Goal: Task Accomplishment & Management: Use online tool/utility

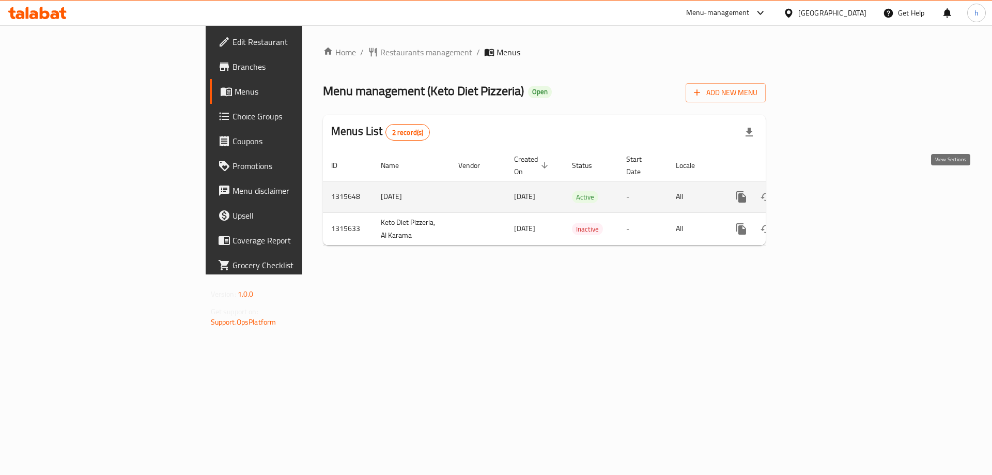
click at [822, 191] on icon "enhanced table" at bounding box center [815, 197] width 12 height 12
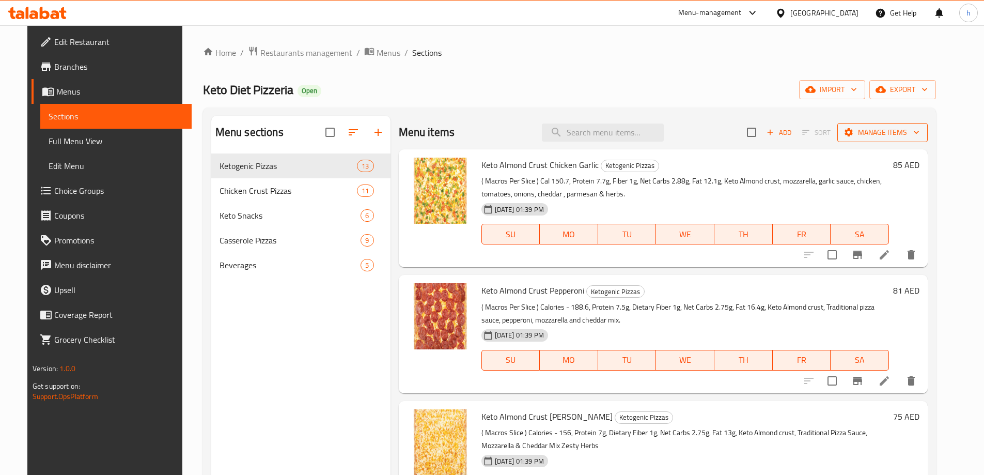
click at [892, 133] on span "Manage items" at bounding box center [882, 132] width 74 height 13
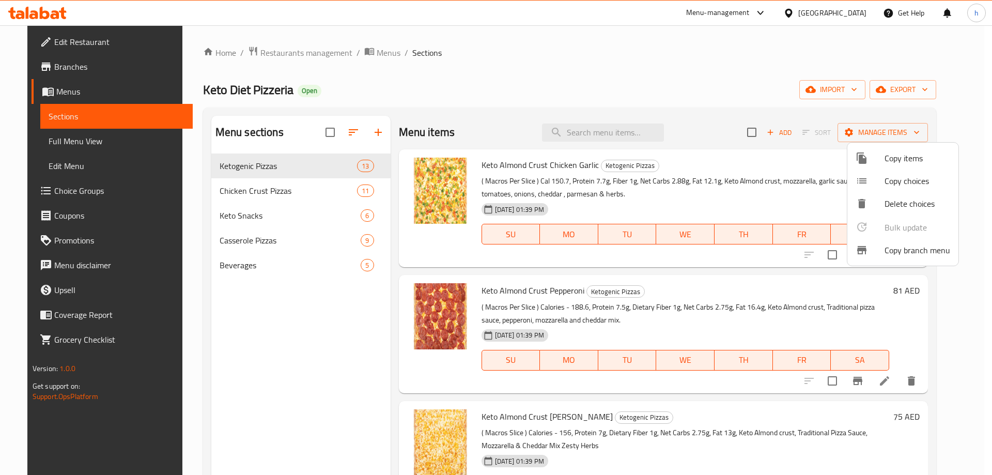
click at [875, 246] on div at bounding box center [869, 250] width 29 height 12
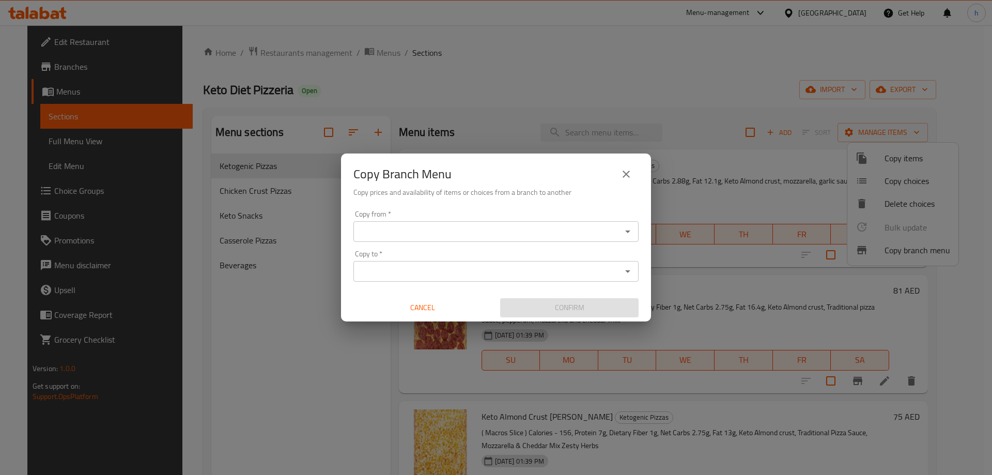
click at [396, 222] on div "Copy from *" at bounding box center [495, 231] width 285 height 21
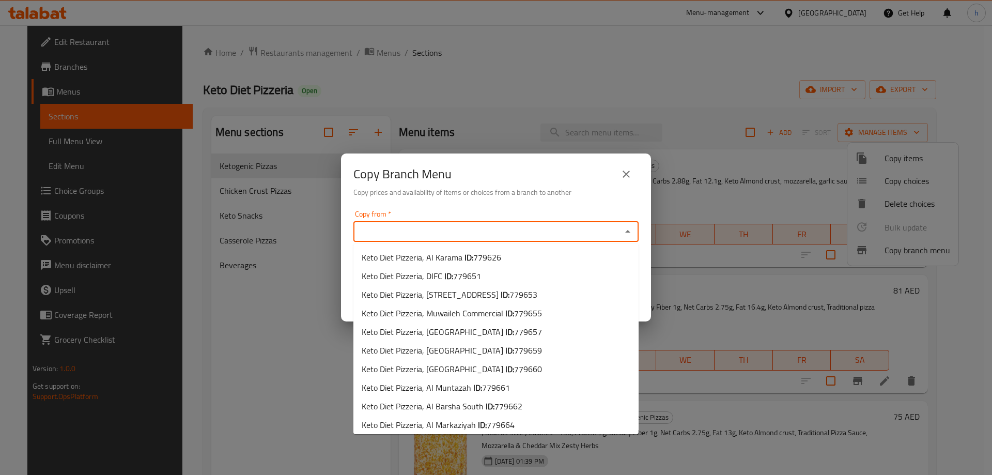
click at [409, 228] on input "Copy from   *" at bounding box center [487, 231] width 262 height 14
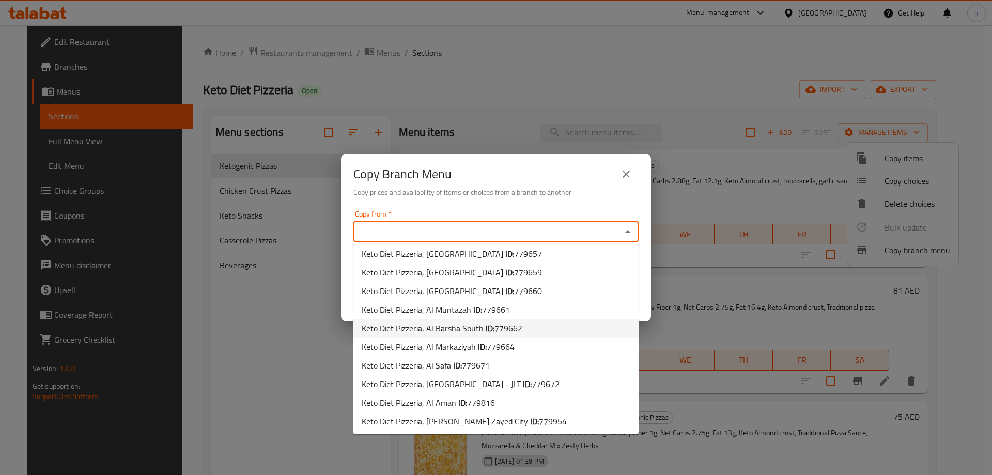
scroll to position [79, 0]
click at [471, 405] on span "779816" at bounding box center [481, 401] width 28 height 15
type input "Keto Diet Pizzeria, Al Aman"
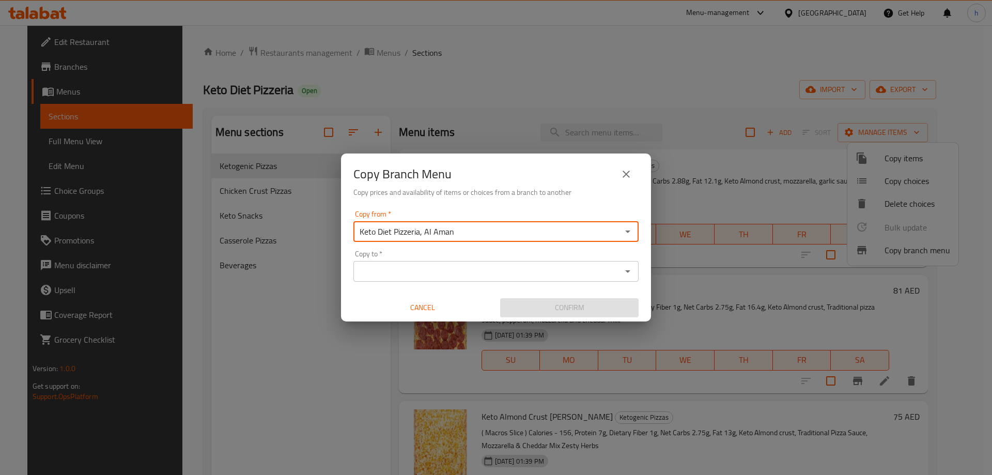
click at [436, 275] on input "Copy to   *" at bounding box center [487, 271] width 262 height 14
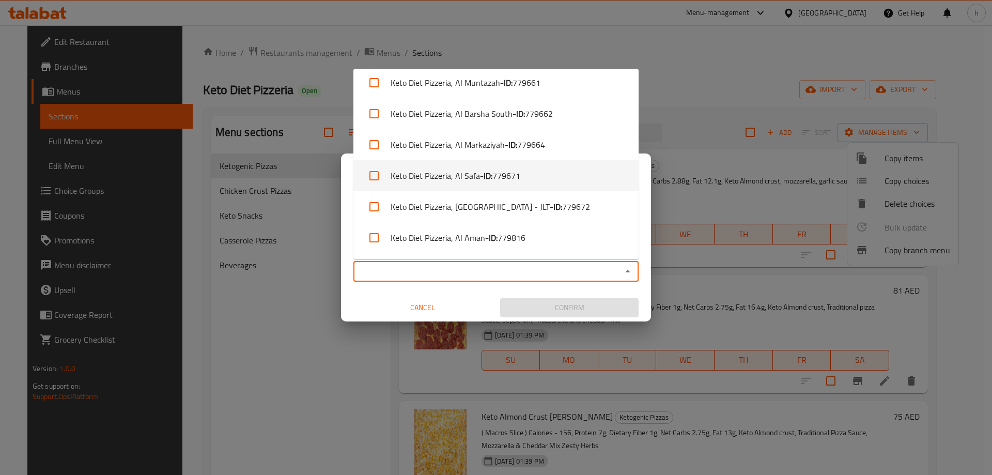
scroll to position [252, 0]
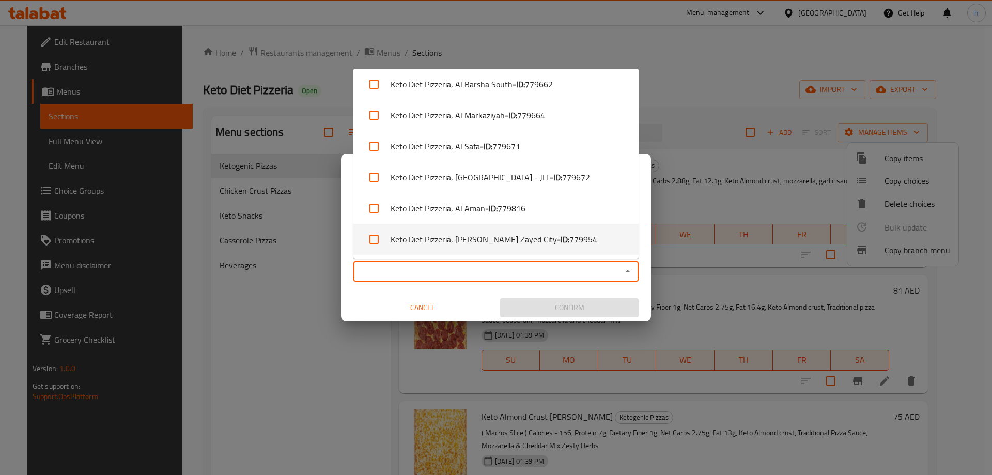
click at [502, 239] on li "Keto Diet Pizzeria, Mohammed Bin Zayed City - ID: 779954" at bounding box center [495, 239] width 285 height 31
checkbox input "true"
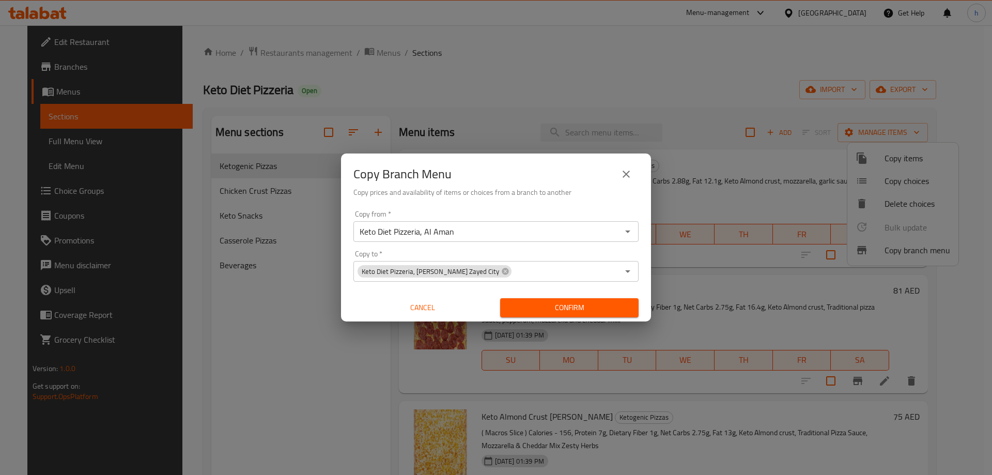
click at [342, 247] on div "Copy from   * Keto Diet Pizzeria, Al Aman Copy from * Copy to   * Keto Diet Piz…" at bounding box center [496, 263] width 310 height 115
click at [520, 231] on input "Keto Diet Pizzeria, Al Aman" at bounding box center [487, 231] width 262 height 14
click at [626, 231] on icon "Open" at bounding box center [627, 231] width 5 height 3
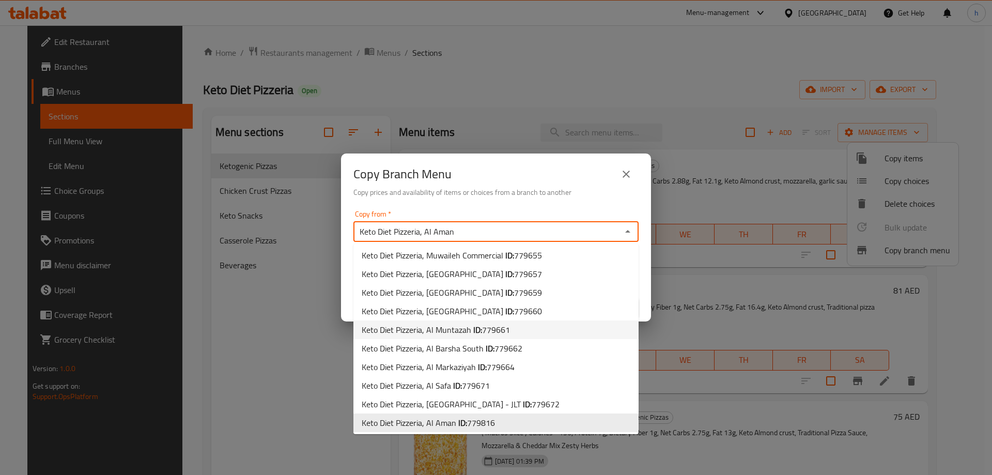
scroll to position [79, 0]
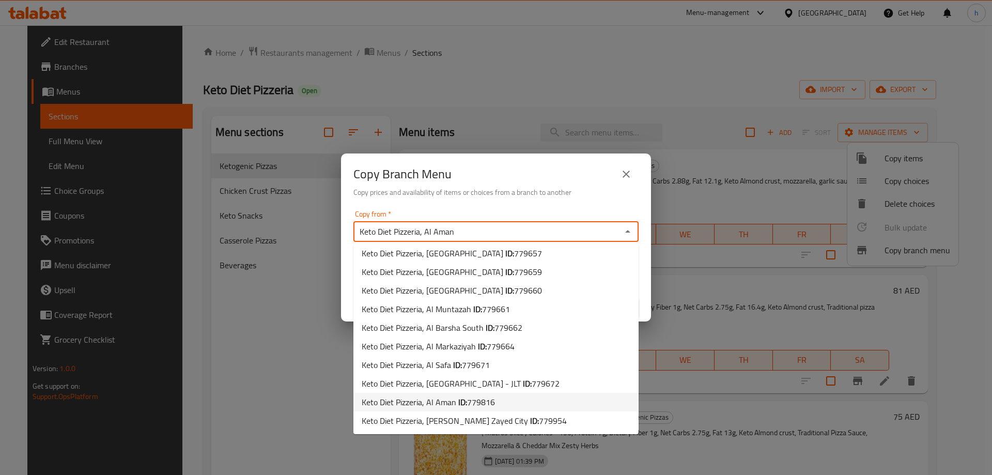
click at [489, 404] on span "779816" at bounding box center [481, 401] width 28 height 15
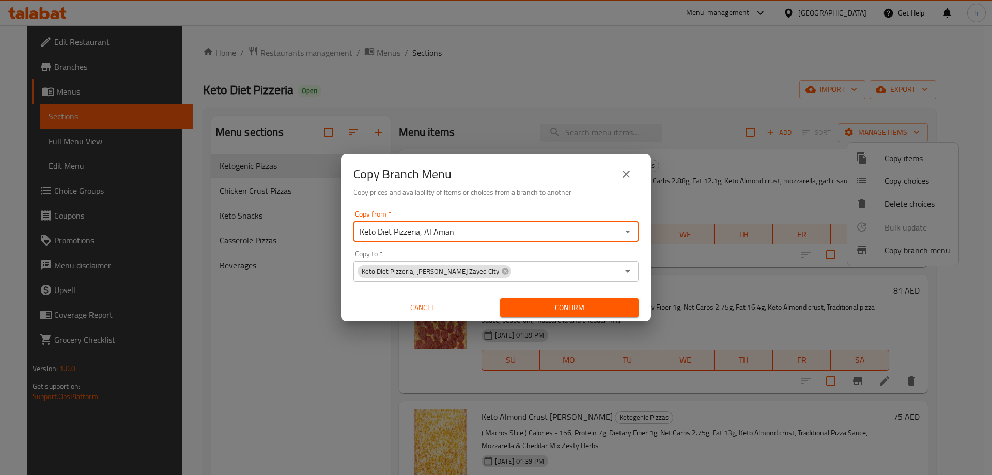
click at [632, 272] on icon "Open" at bounding box center [627, 271] width 12 height 12
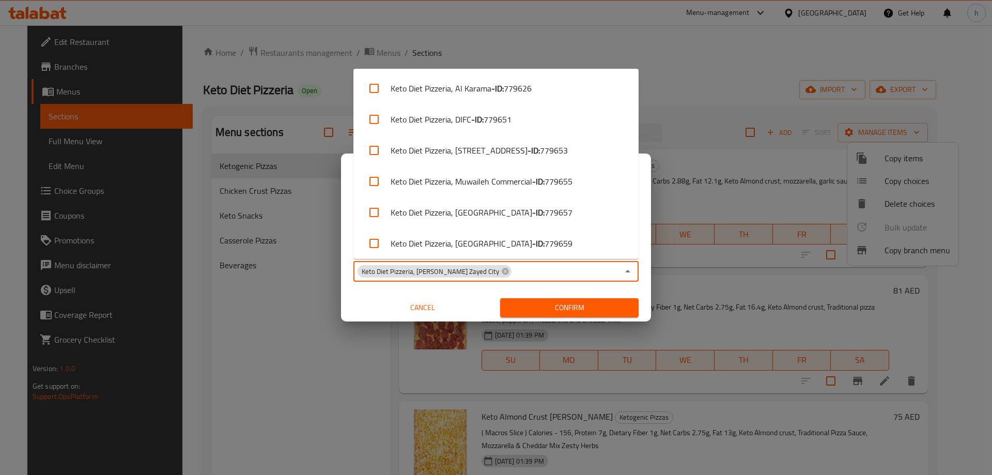
scroll to position [250, 0]
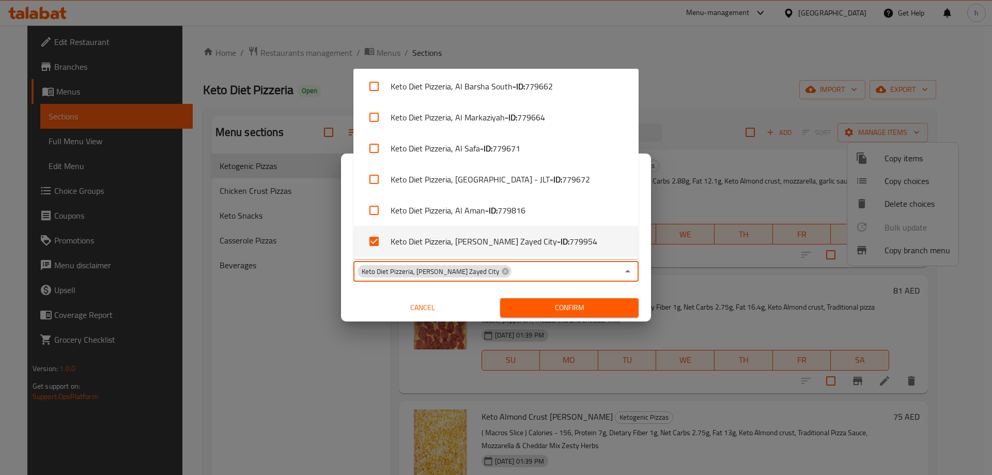
click at [557, 247] on b "- ID:" at bounding box center [563, 241] width 12 height 12
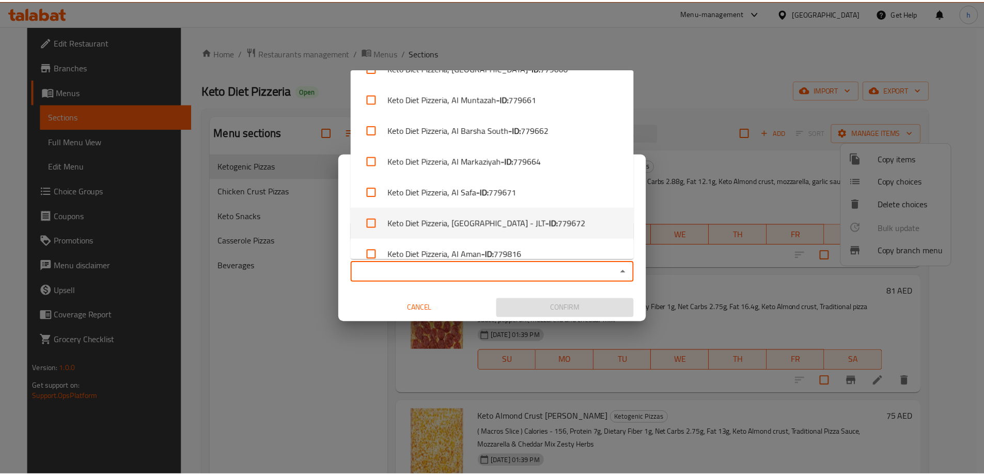
scroll to position [252, 0]
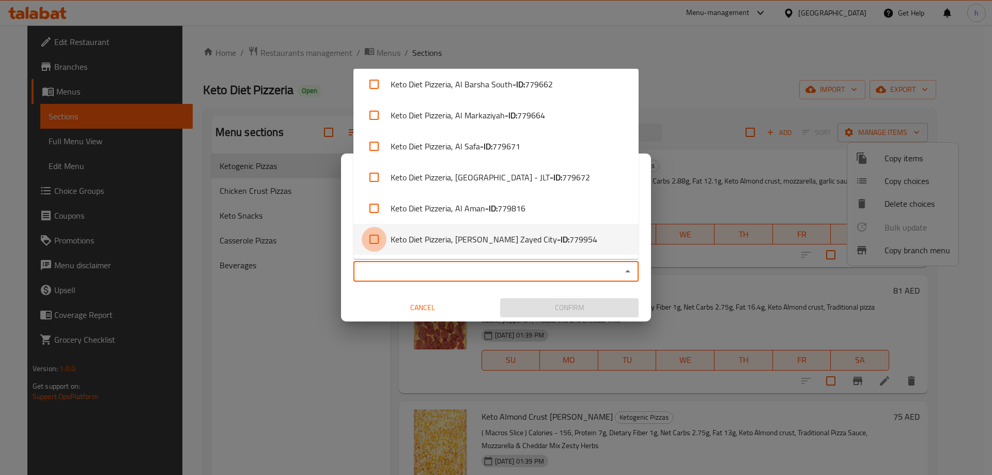
click at [378, 241] on input "checkbox" at bounding box center [374, 239] width 25 height 25
checkbox input "true"
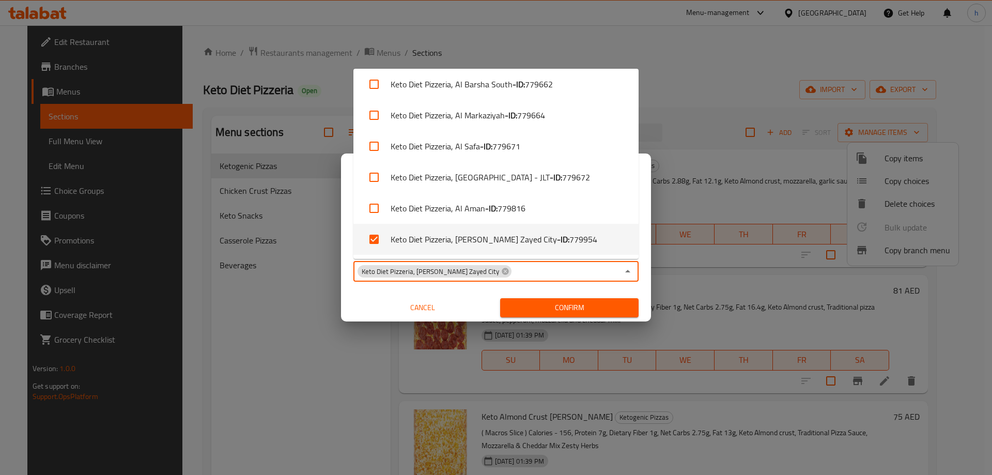
click at [341, 222] on div "Copy from   * Keto Diet Pizzeria, Al Aman Copy from * Copy to   * Keto Diet Piz…" at bounding box center [496, 263] width 310 height 115
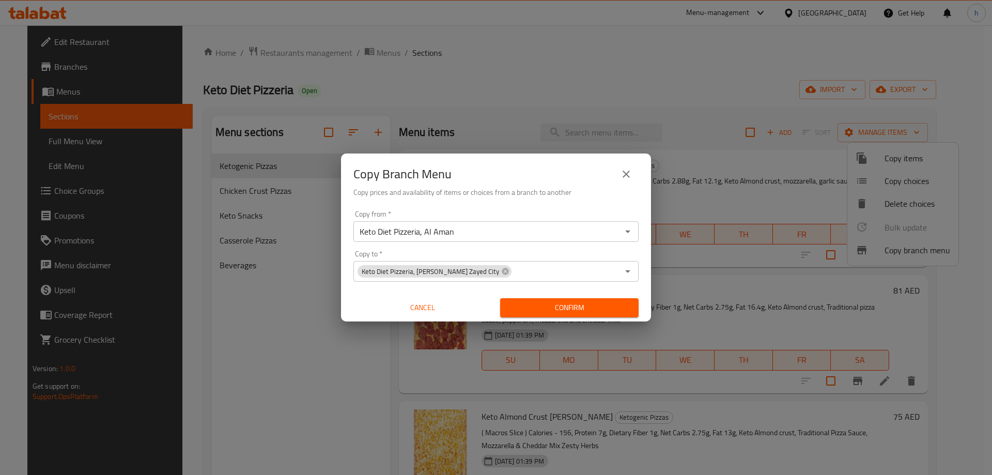
click at [532, 312] on span "Confirm" at bounding box center [569, 307] width 122 height 13
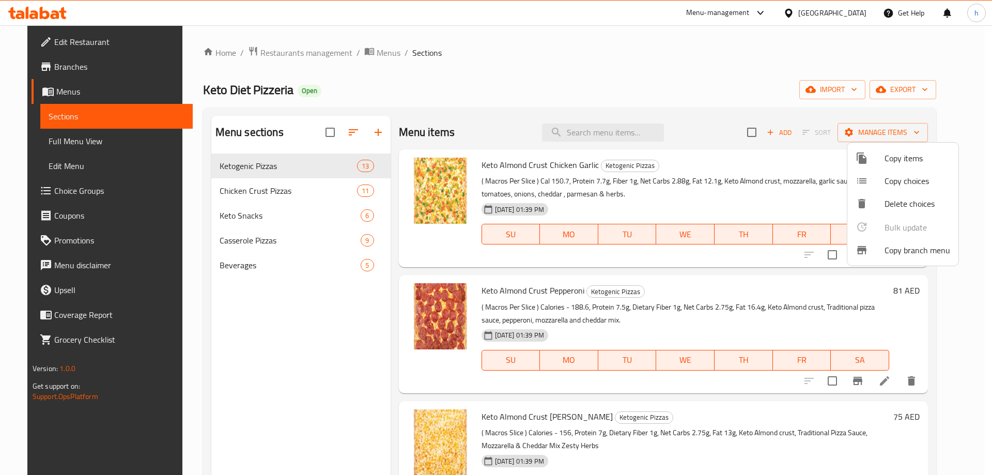
click at [35, 72] on div at bounding box center [496, 237] width 992 height 475
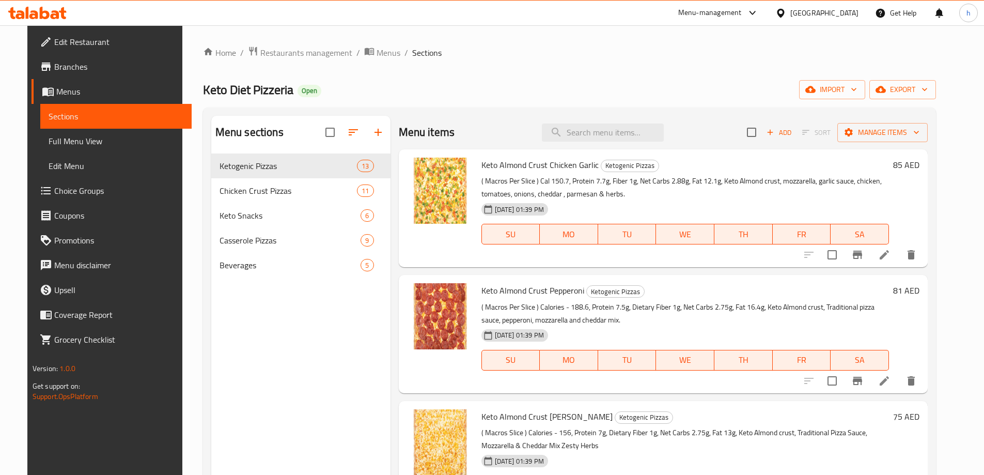
click at [54, 72] on span "Branches" at bounding box center [118, 66] width 129 height 12
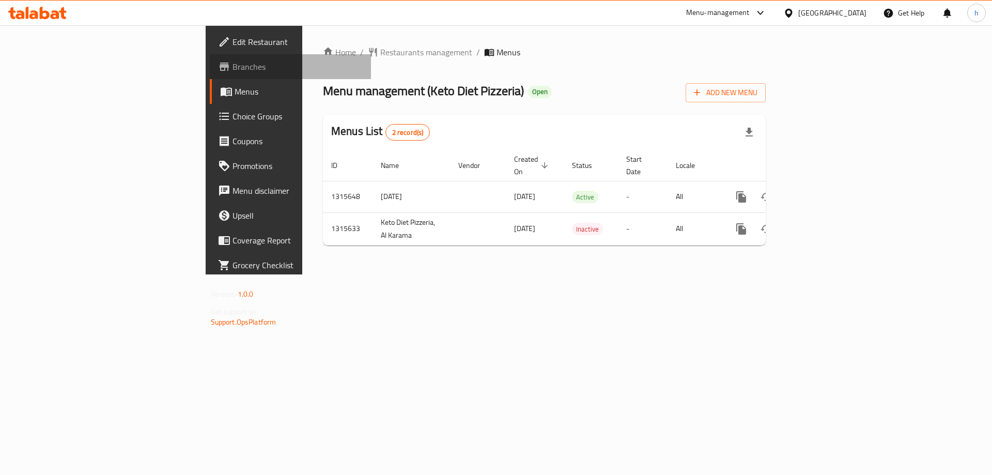
click at [232, 70] on span "Branches" at bounding box center [297, 66] width 131 height 12
click at [232, 67] on span "Branches" at bounding box center [297, 66] width 131 height 12
